Goal: Task Accomplishment & Management: Manage account settings

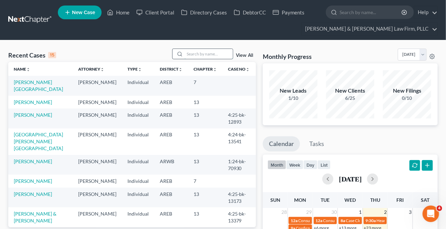
click at [201, 57] on input "search" at bounding box center [209, 54] width 48 height 10
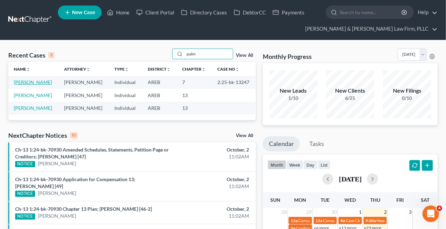
type input "palm"
click at [29, 82] on link "[PERSON_NAME]" at bounding box center [33, 82] width 38 height 6
select select "0"
select select "4"
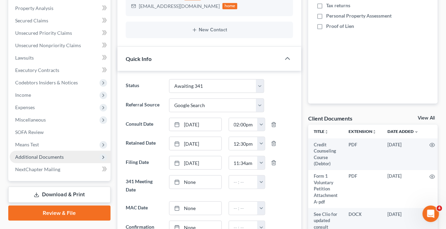
scroll to position [3, 0]
click at [50, 156] on span "Additional Documents" at bounding box center [39, 157] width 49 height 6
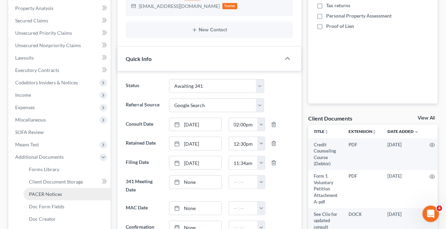
click at [47, 194] on span "PACER Notices" at bounding box center [45, 194] width 33 height 6
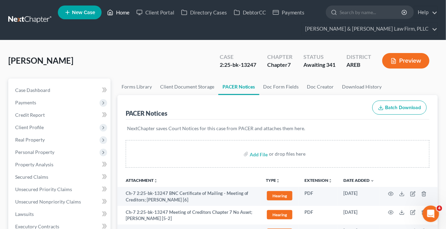
drag, startPoint x: 114, startPoint y: 12, endPoint x: 153, endPoint y: 72, distance: 71.8
click at [114, 12] on link "Home" at bounding box center [118, 12] width 29 height 12
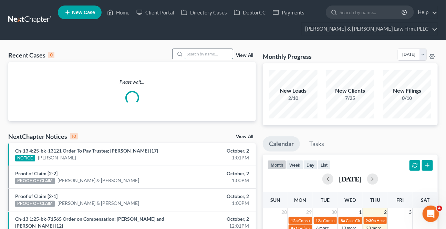
click at [185, 55] on input "search" at bounding box center [209, 54] width 48 height 10
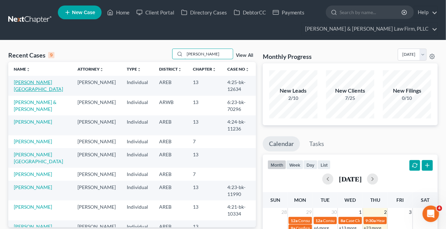
type input "[PERSON_NAME]"
click at [29, 83] on link "[PERSON_NAME][GEOGRAPHIC_DATA]" at bounding box center [38, 85] width 49 height 13
select select "4"
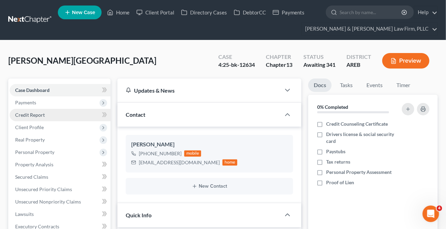
drag, startPoint x: 27, startPoint y: 105, endPoint x: 38, endPoint y: 114, distance: 14.1
click at [26, 105] on span "Payments" at bounding box center [60, 102] width 101 height 12
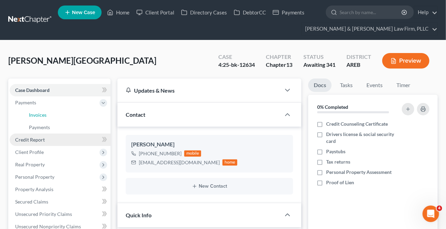
click at [38, 114] on span "Invoices" at bounding box center [38, 115] width 18 height 6
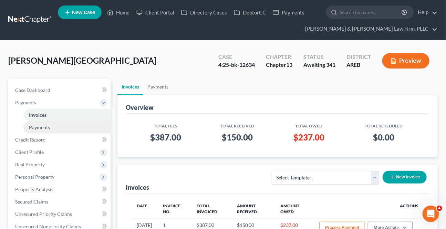
click at [51, 130] on link "Payments" at bounding box center [66, 127] width 87 height 12
